Goal: Information Seeking & Learning: Understand process/instructions

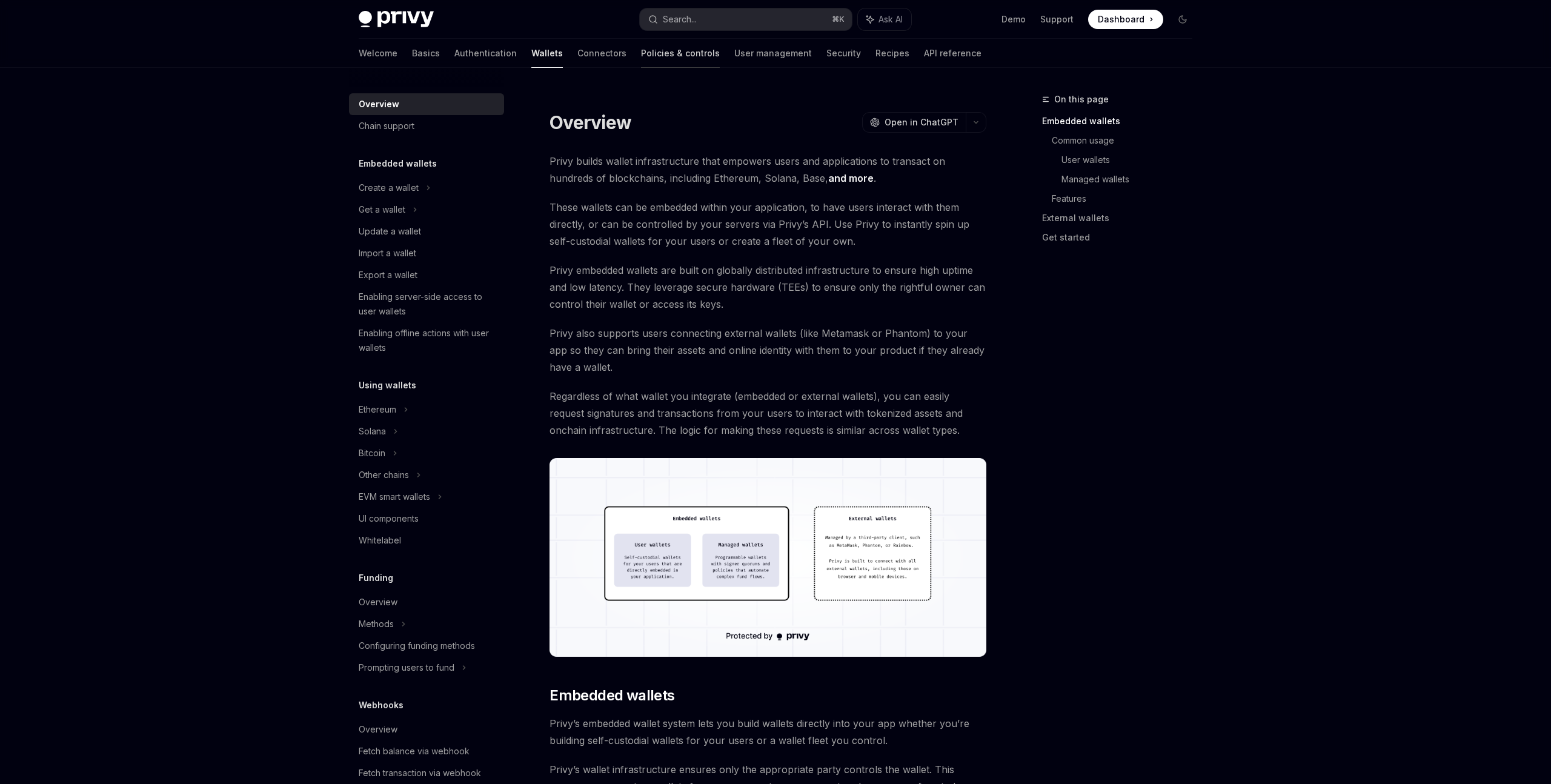
click at [641, 53] on link "Policies & controls" at bounding box center [681, 53] width 79 height 29
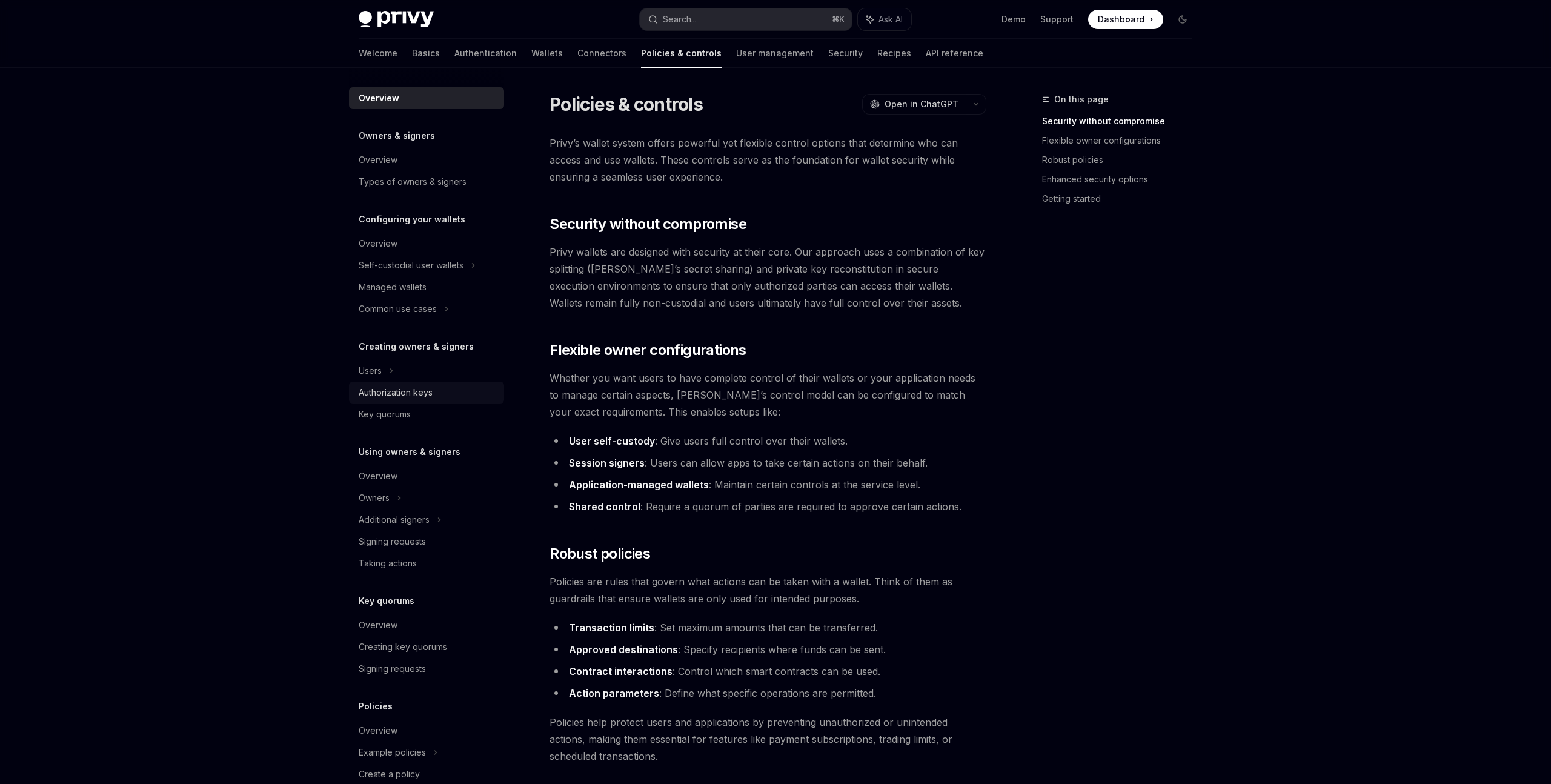
scroll to position [69, 0]
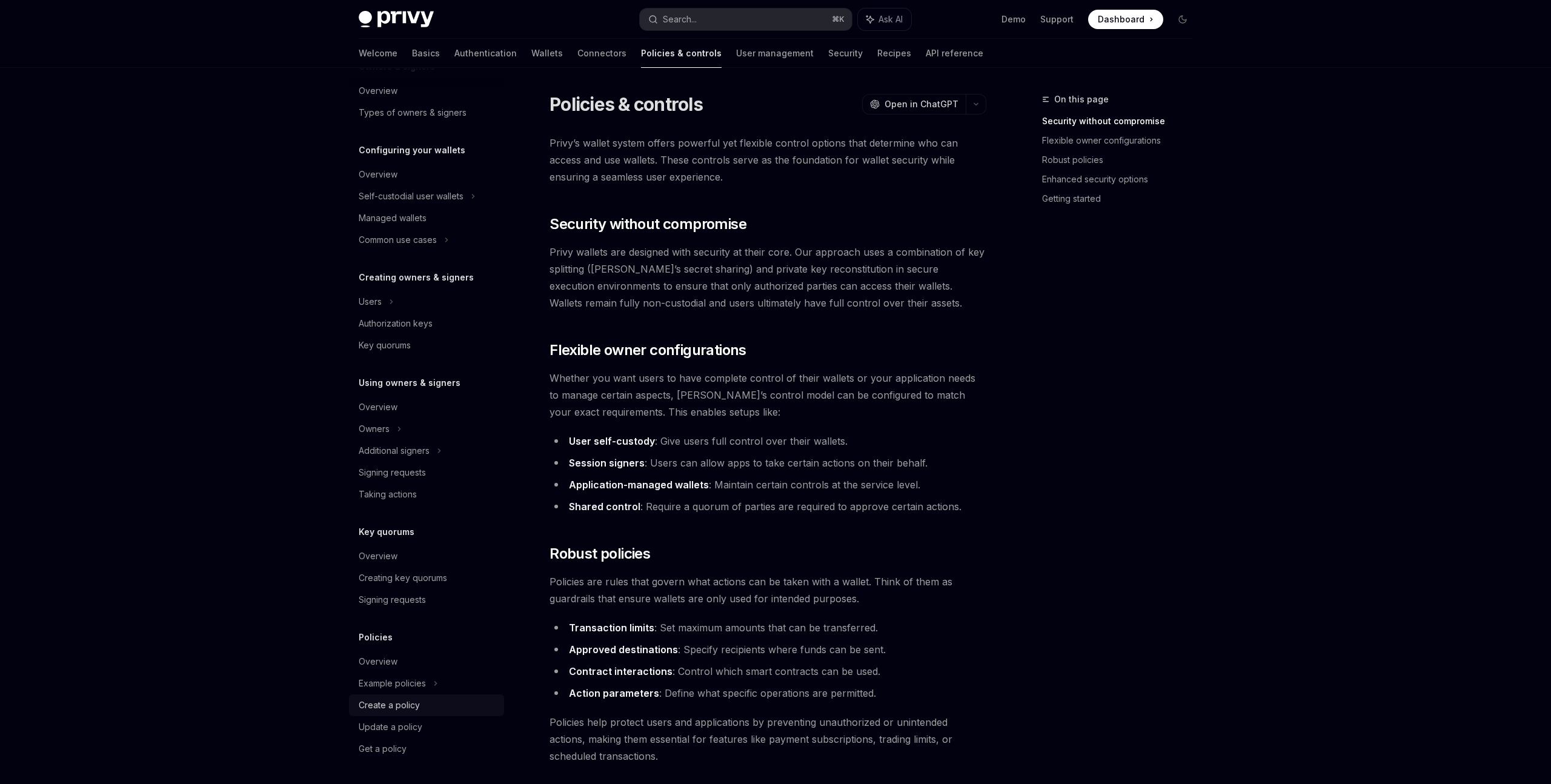
click at [412, 711] on div "Create a policy" at bounding box center [389, 705] width 61 height 14
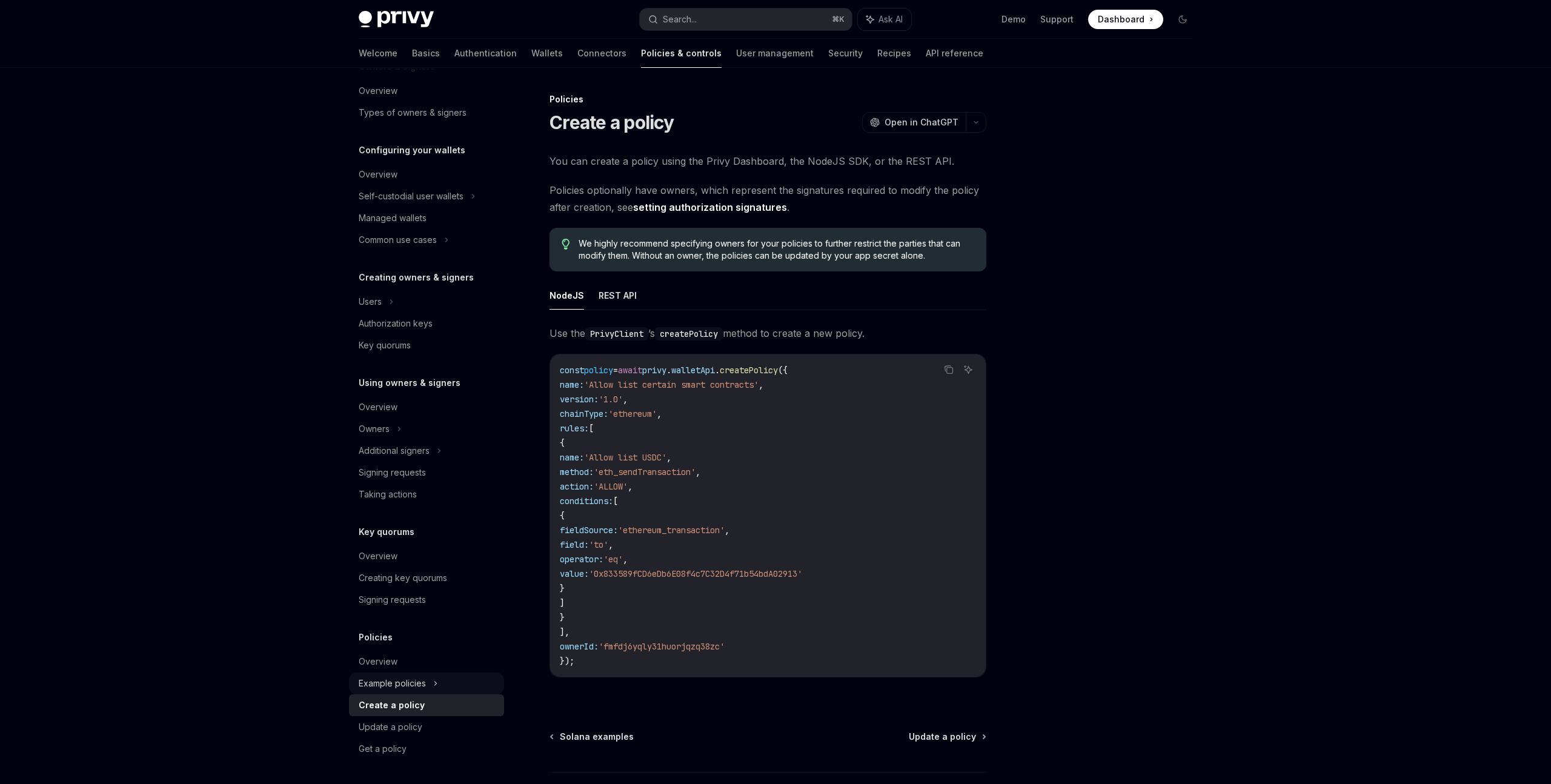
click at [430, 207] on div "Example policies" at bounding box center [426, 197] width 155 height 22
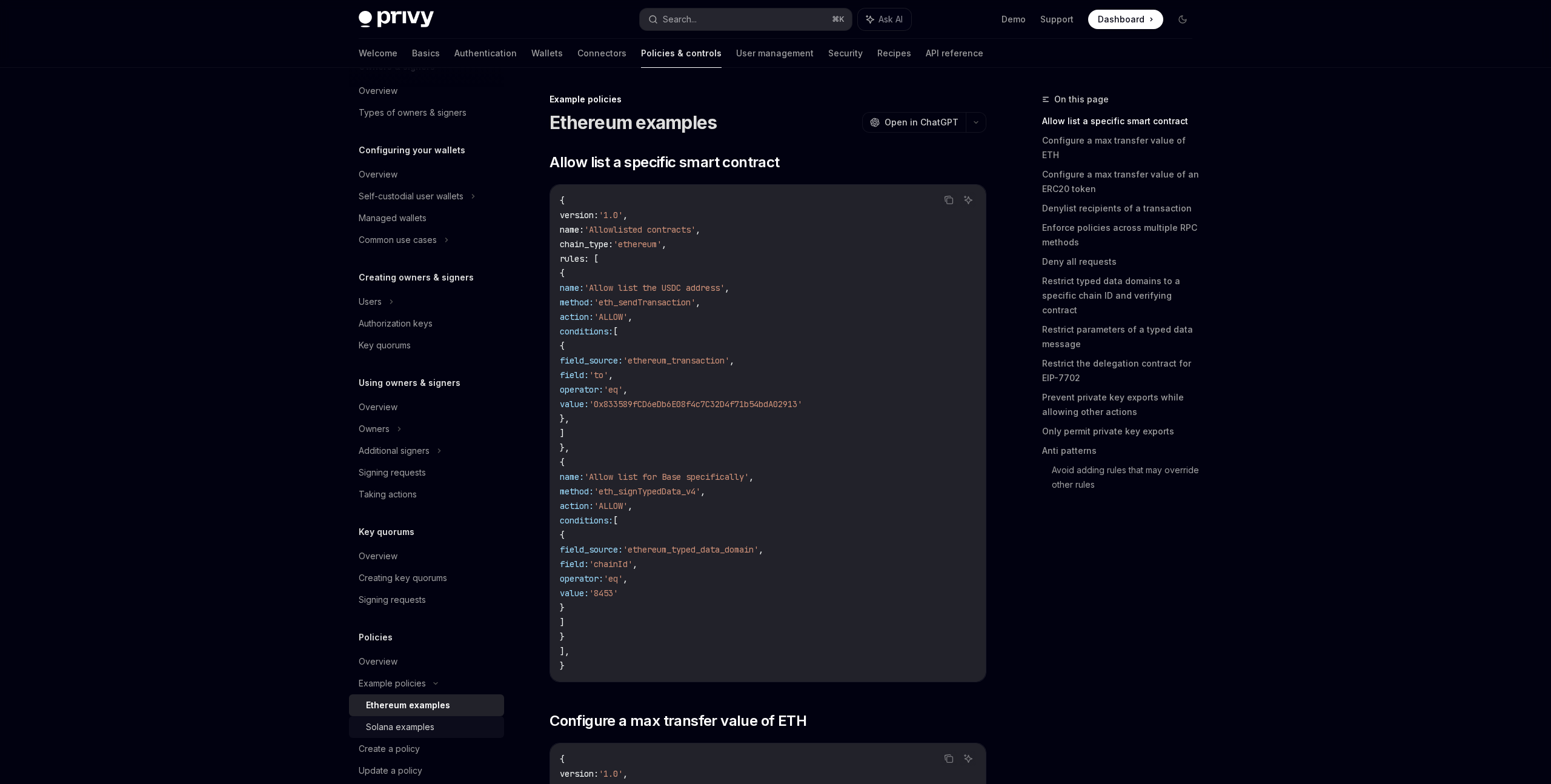
click at [421, 723] on div "Solana examples" at bounding box center [400, 727] width 68 height 14
type textarea "*"
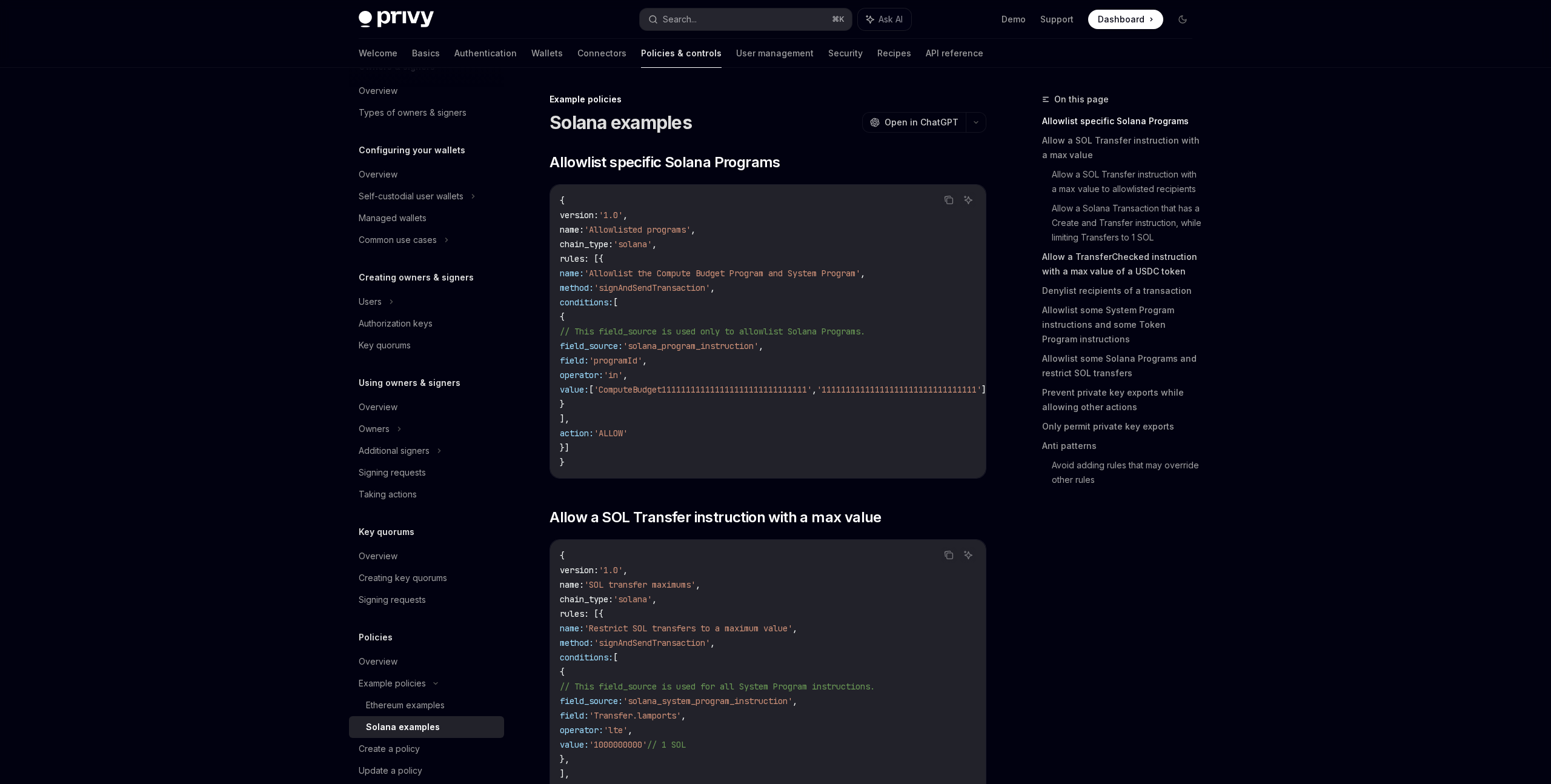
click at [1142, 269] on link "Allow a TransferChecked instruction with a max value of a USDC token" at bounding box center [1122, 263] width 160 height 34
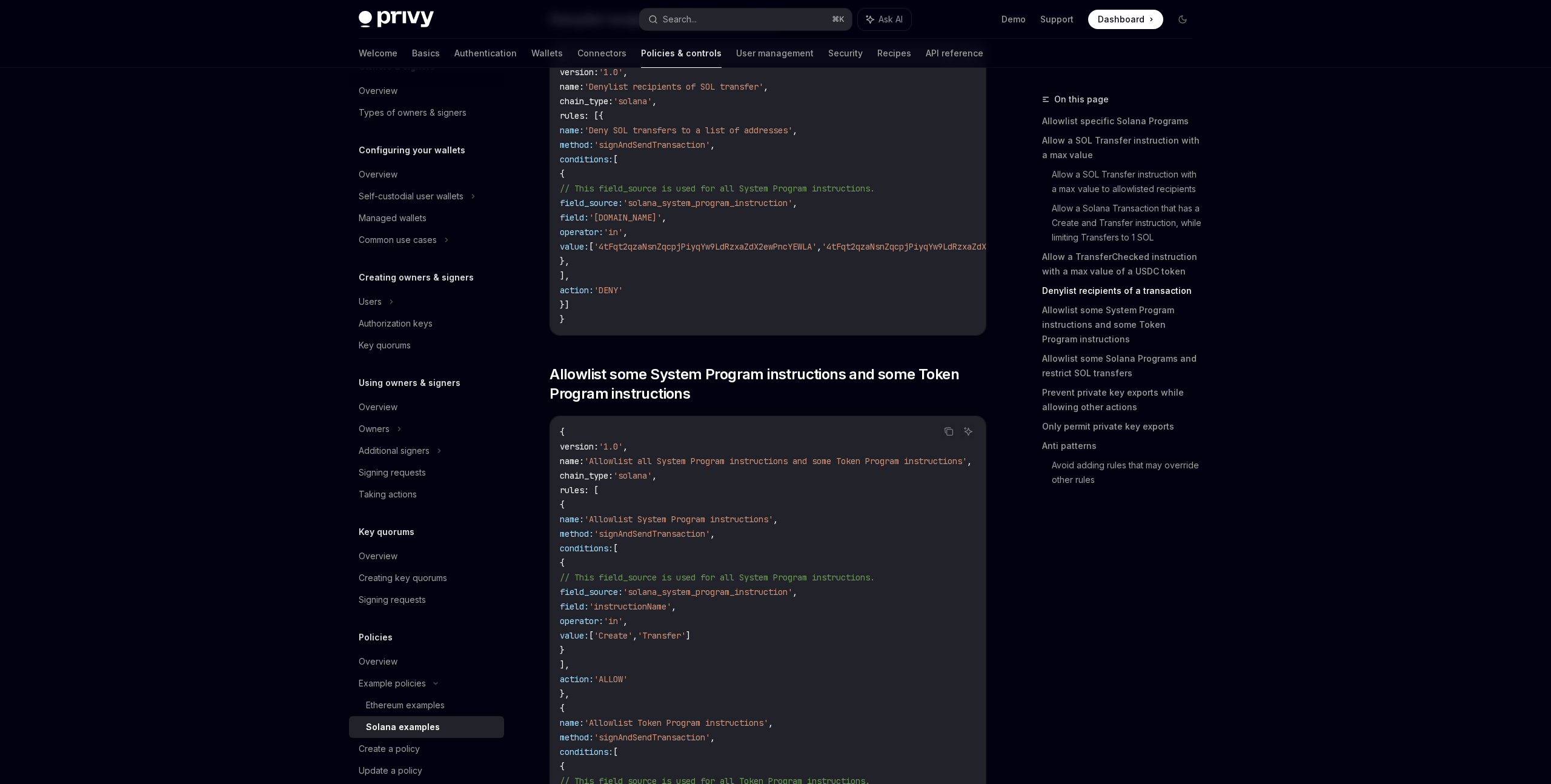
scroll to position [2433, 0]
click at [1119, 363] on link "Allowlist some Solana Programs and restrict SOL transfers" at bounding box center [1122, 365] width 160 height 34
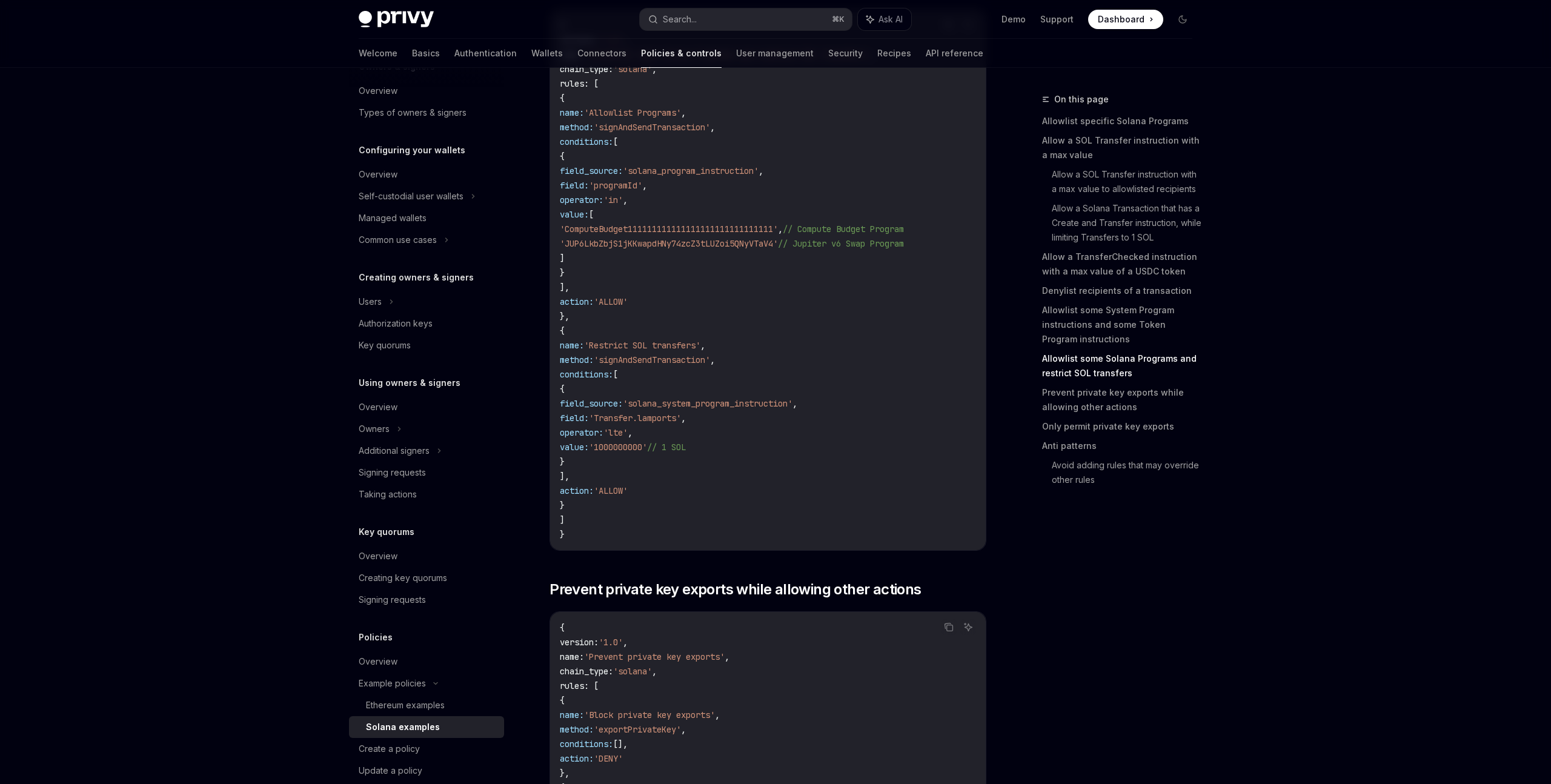
scroll to position [3425, 0]
click at [1124, 127] on link "Allowlist specific Solana Programs" at bounding box center [1122, 121] width 160 height 19
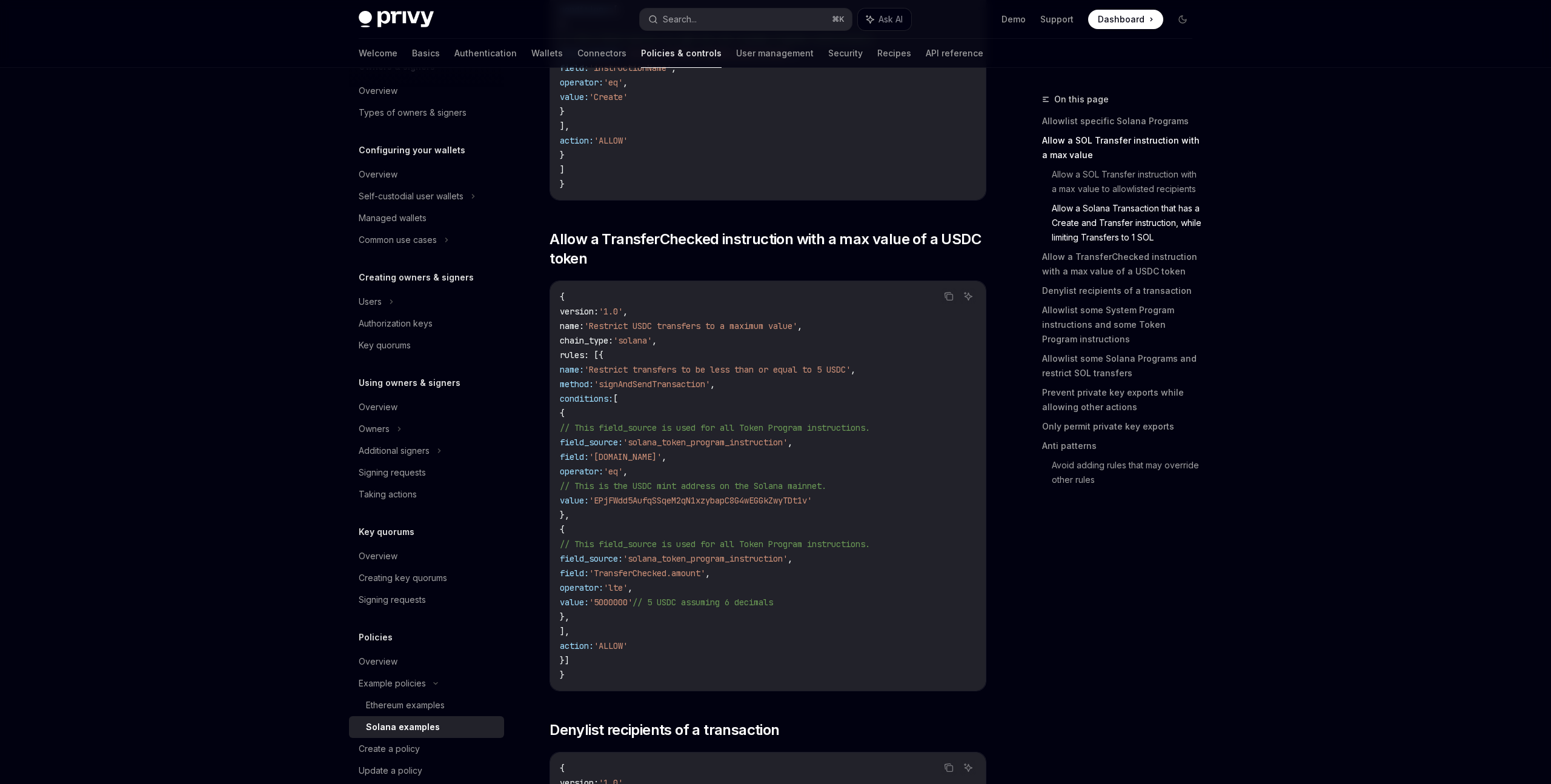
scroll to position [1722, 0]
click at [746, 445] on span "'solana_token_program_instruction'" at bounding box center [705, 439] width 165 height 11
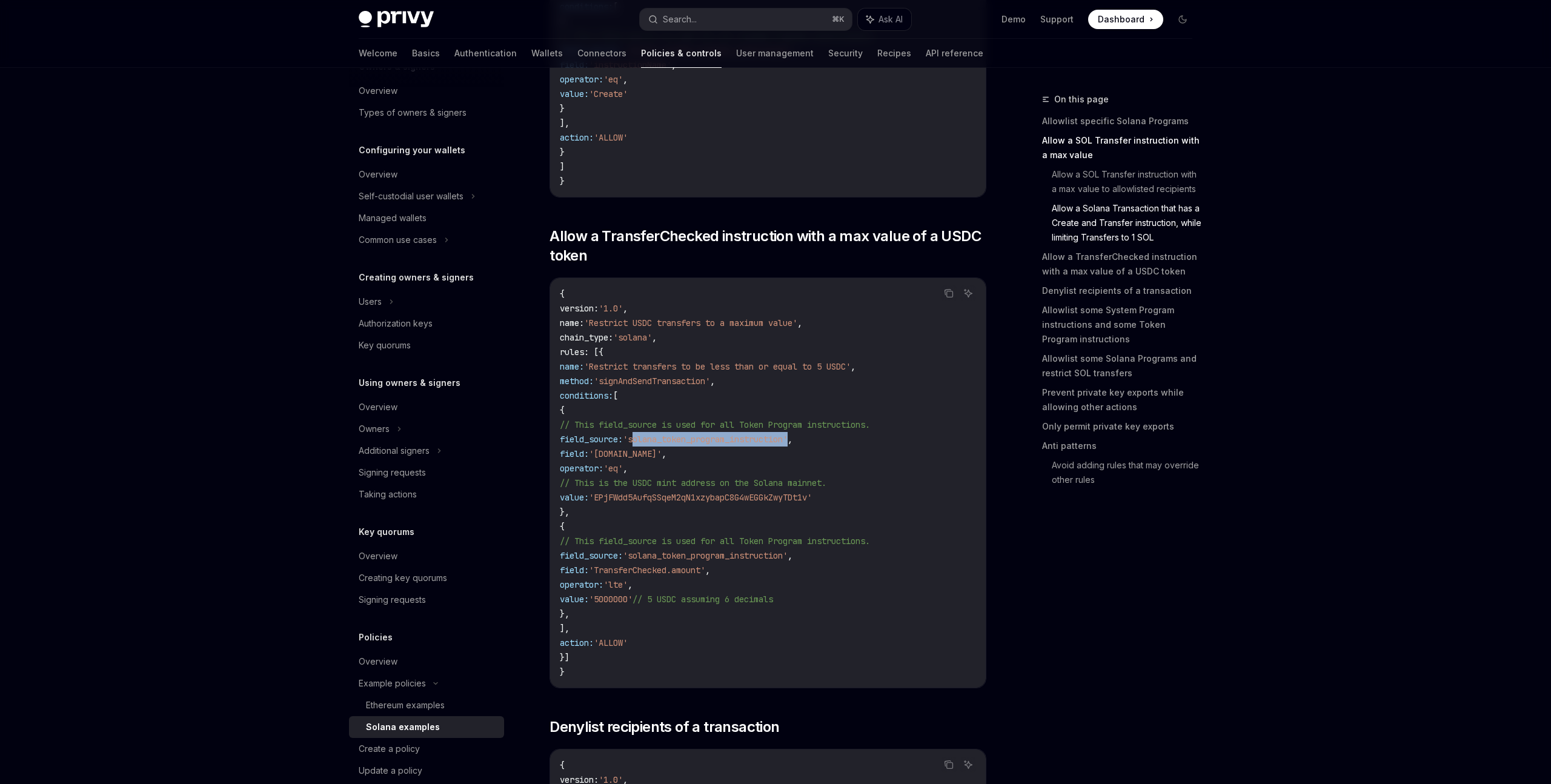
click at [746, 445] on span "'solana_token_program_instruction'" at bounding box center [705, 439] width 165 height 11
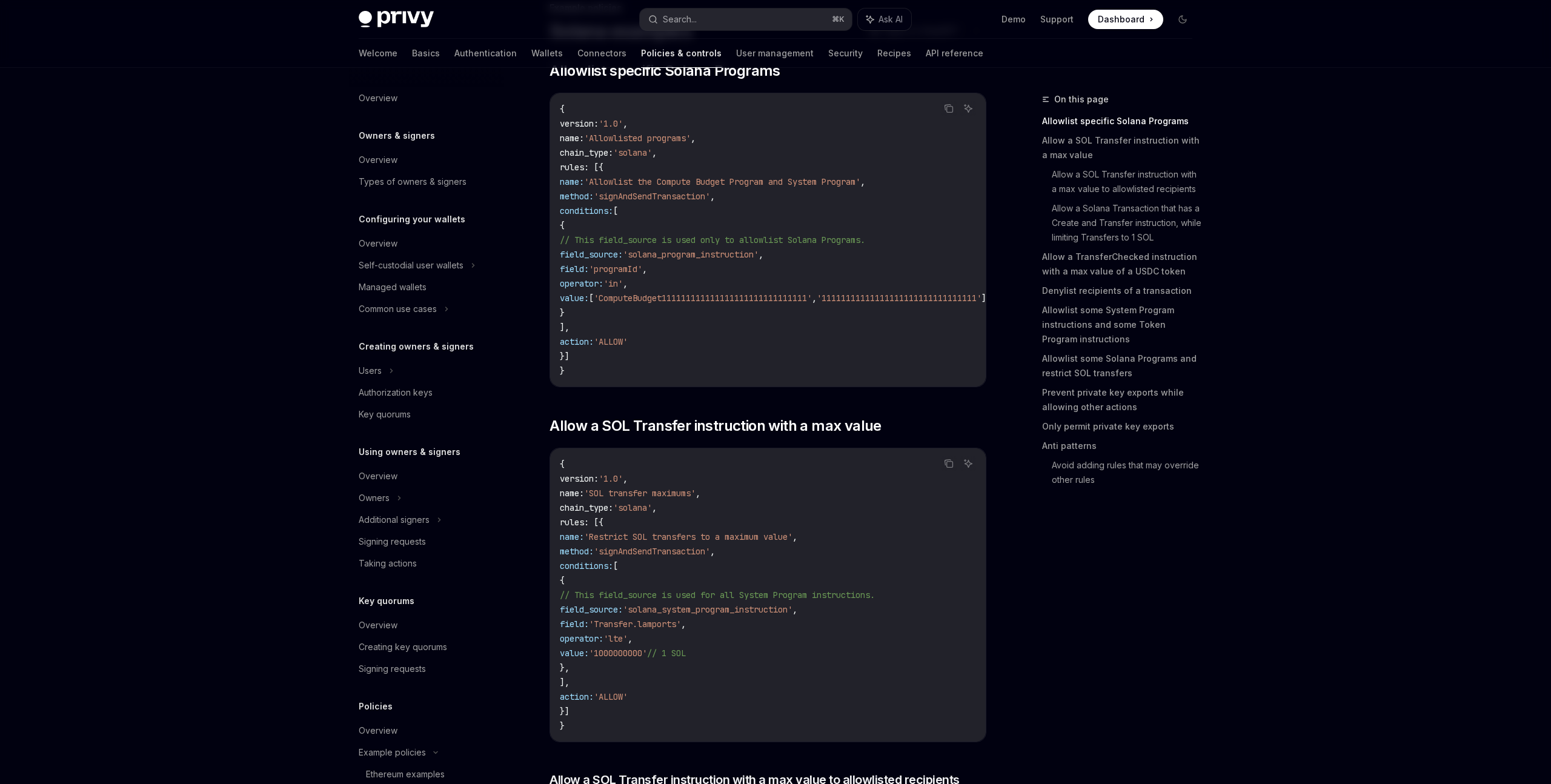
scroll to position [112, 0]
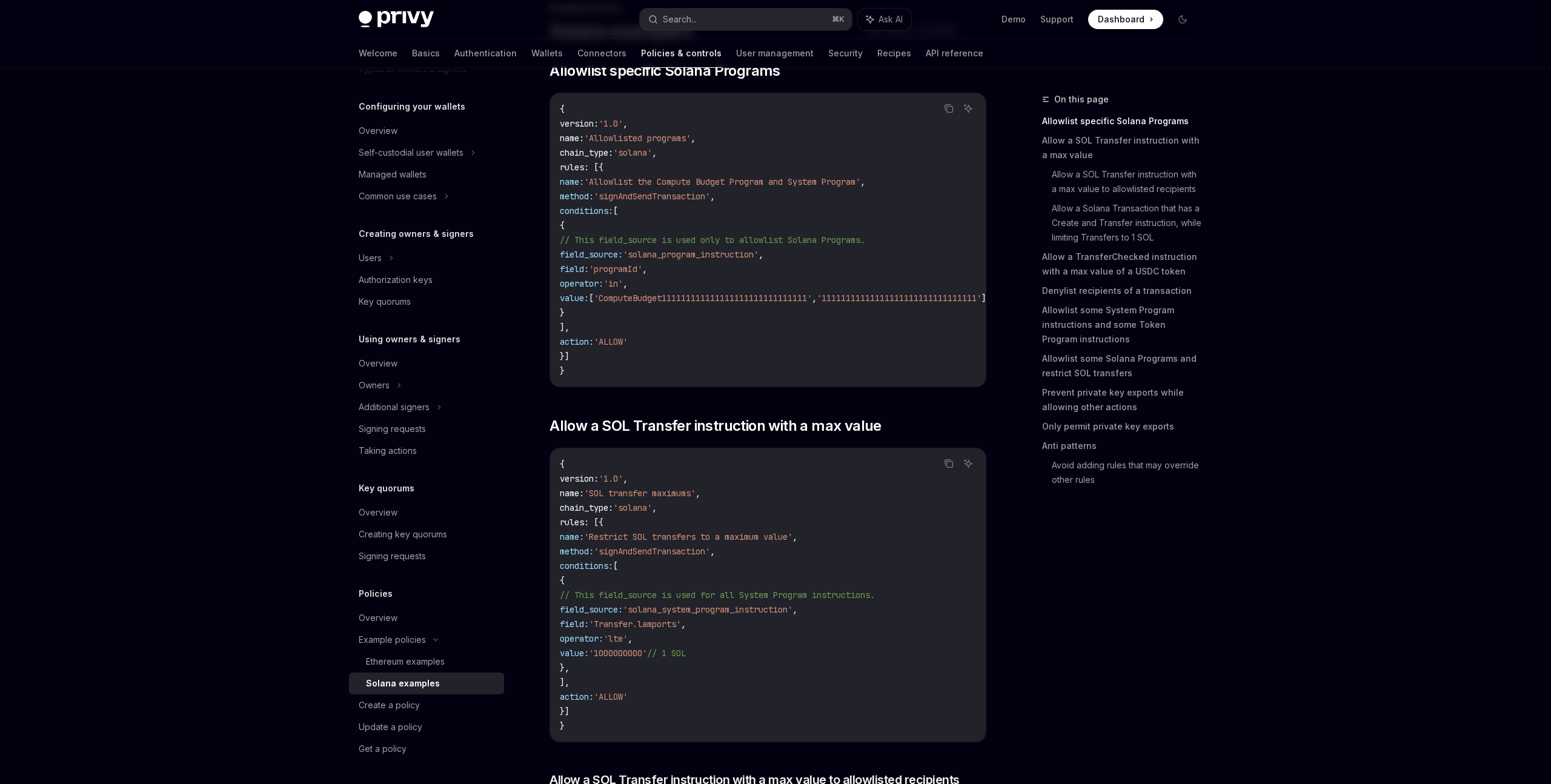
click at [759, 257] on span "'solana_program_instruction'" at bounding box center [690, 254] width 136 height 11
copy span "solana_program_instruction"
click at [642, 271] on span "'programId'" at bounding box center [615, 269] width 53 height 11
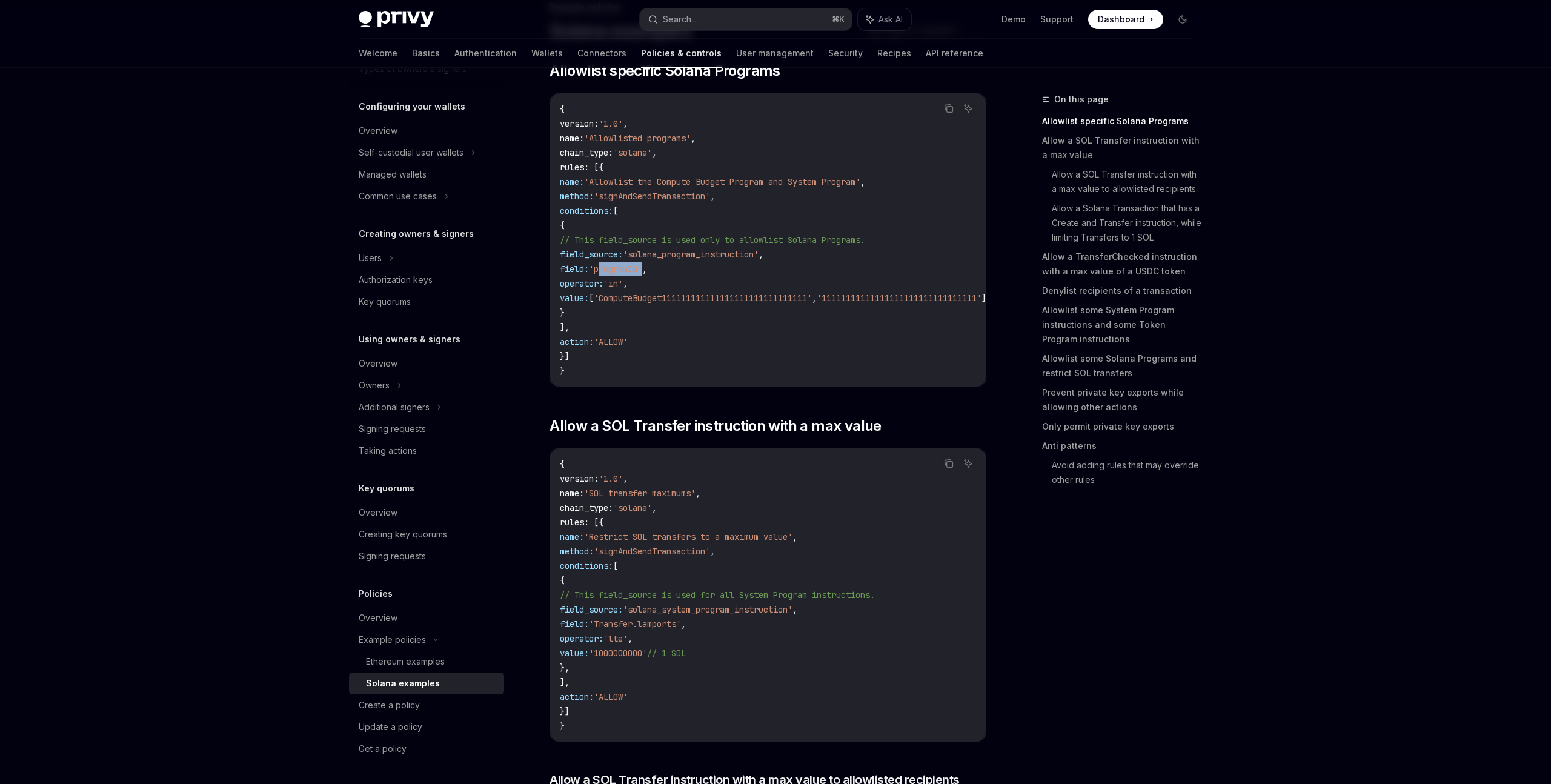
copy span "programId"
